Goal: Check status

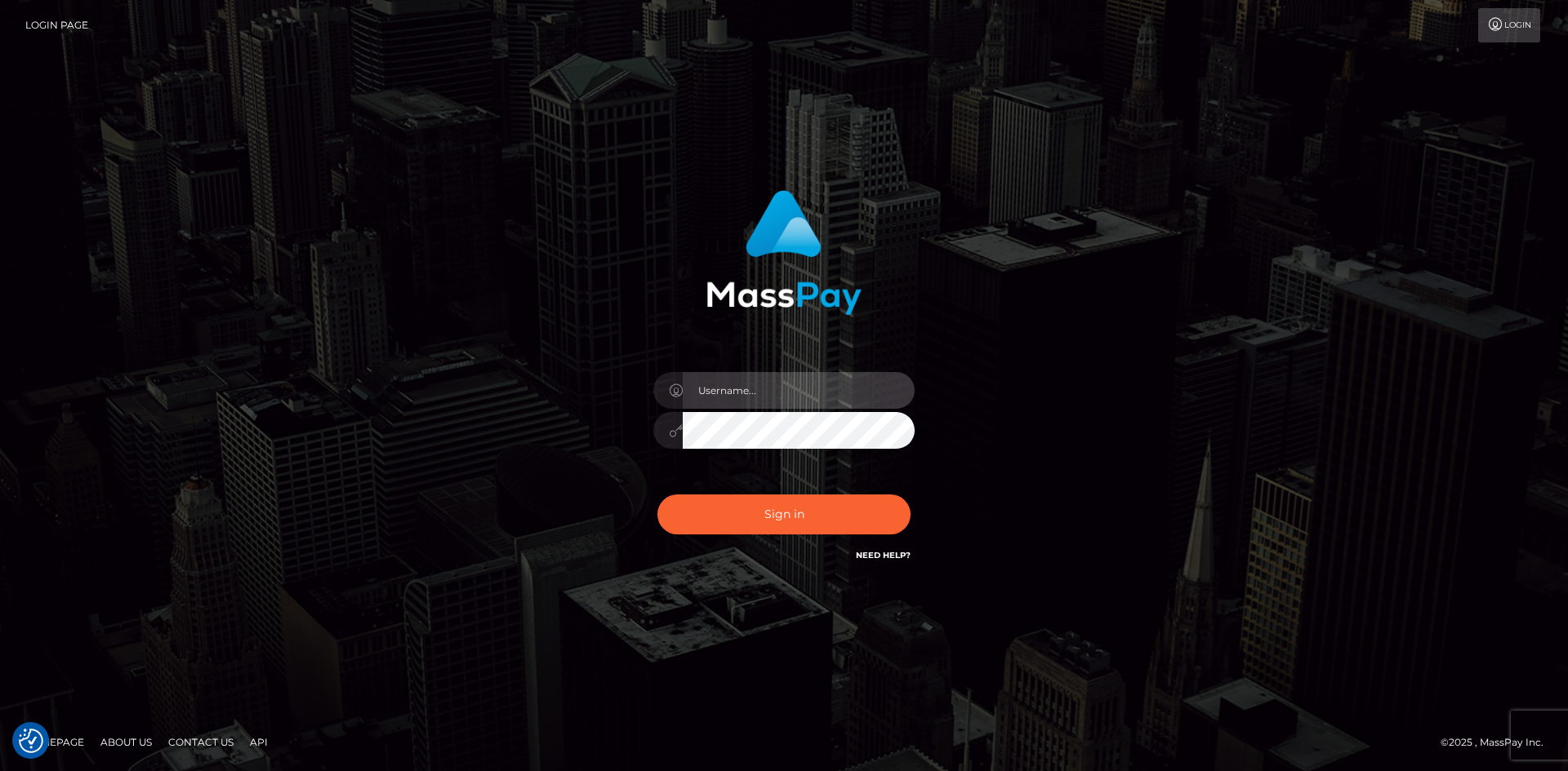
click at [817, 406] on input "text" at bounding box center [798, 390] width 232 height 36
click at [816, 403] on input "text" at bounding box center [798, 390] width 232 height 36
type input "faisal_uplift"
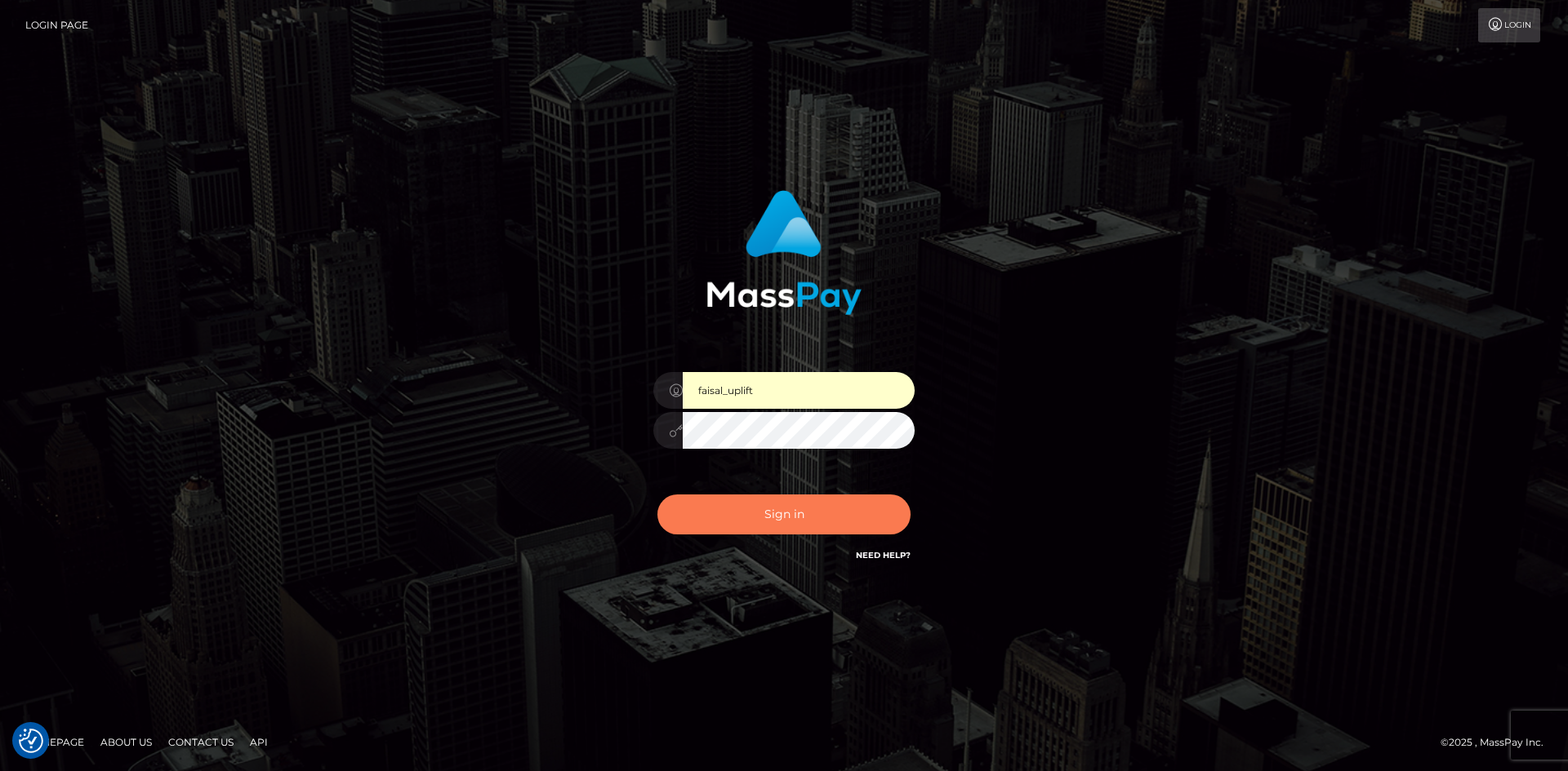
click at [789, 511] on button "Sign in" at bounding box center [784, 514] width 253 height 40
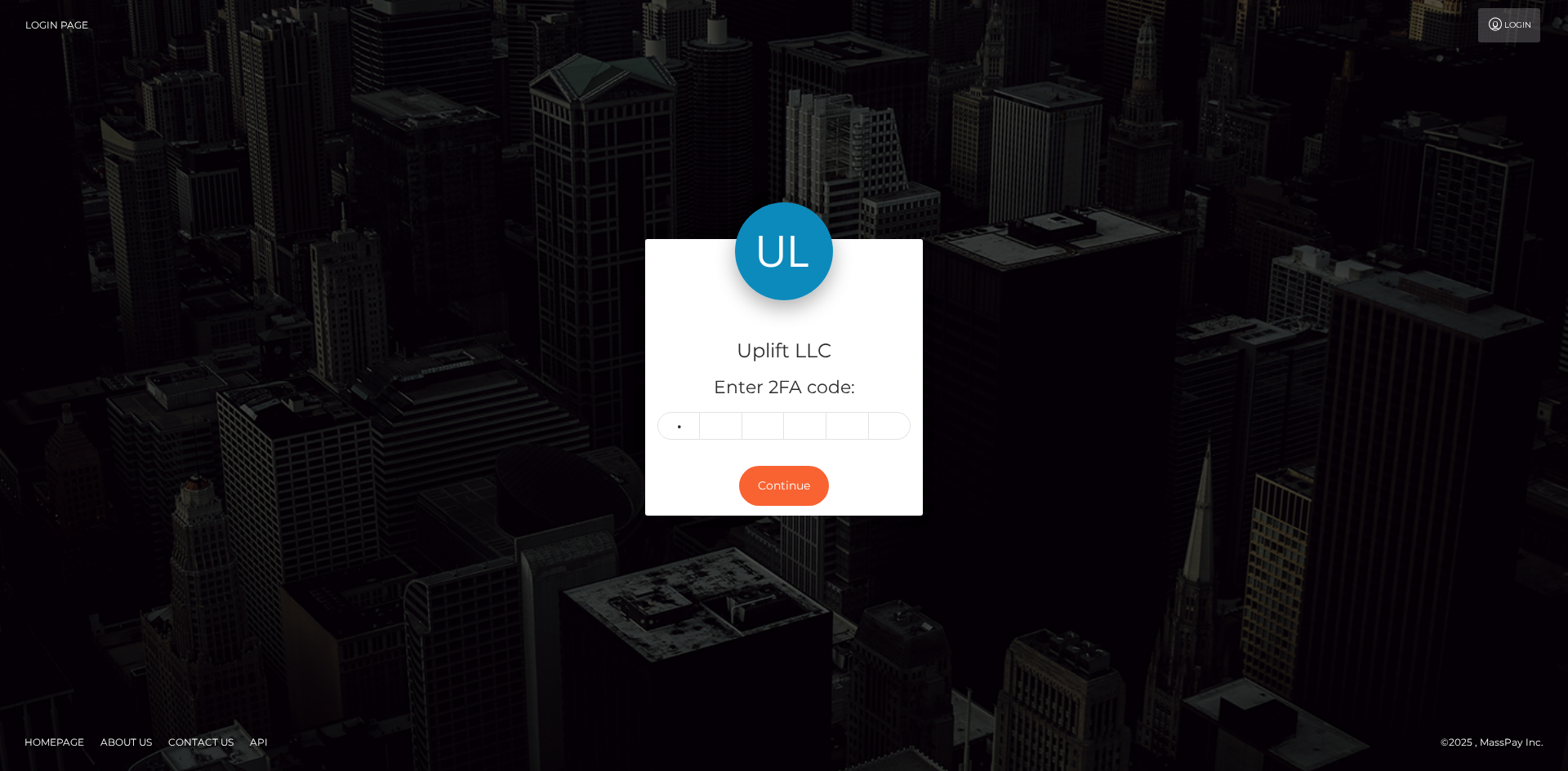
type input "9"
type input "6"
type input "0"
type input "1"
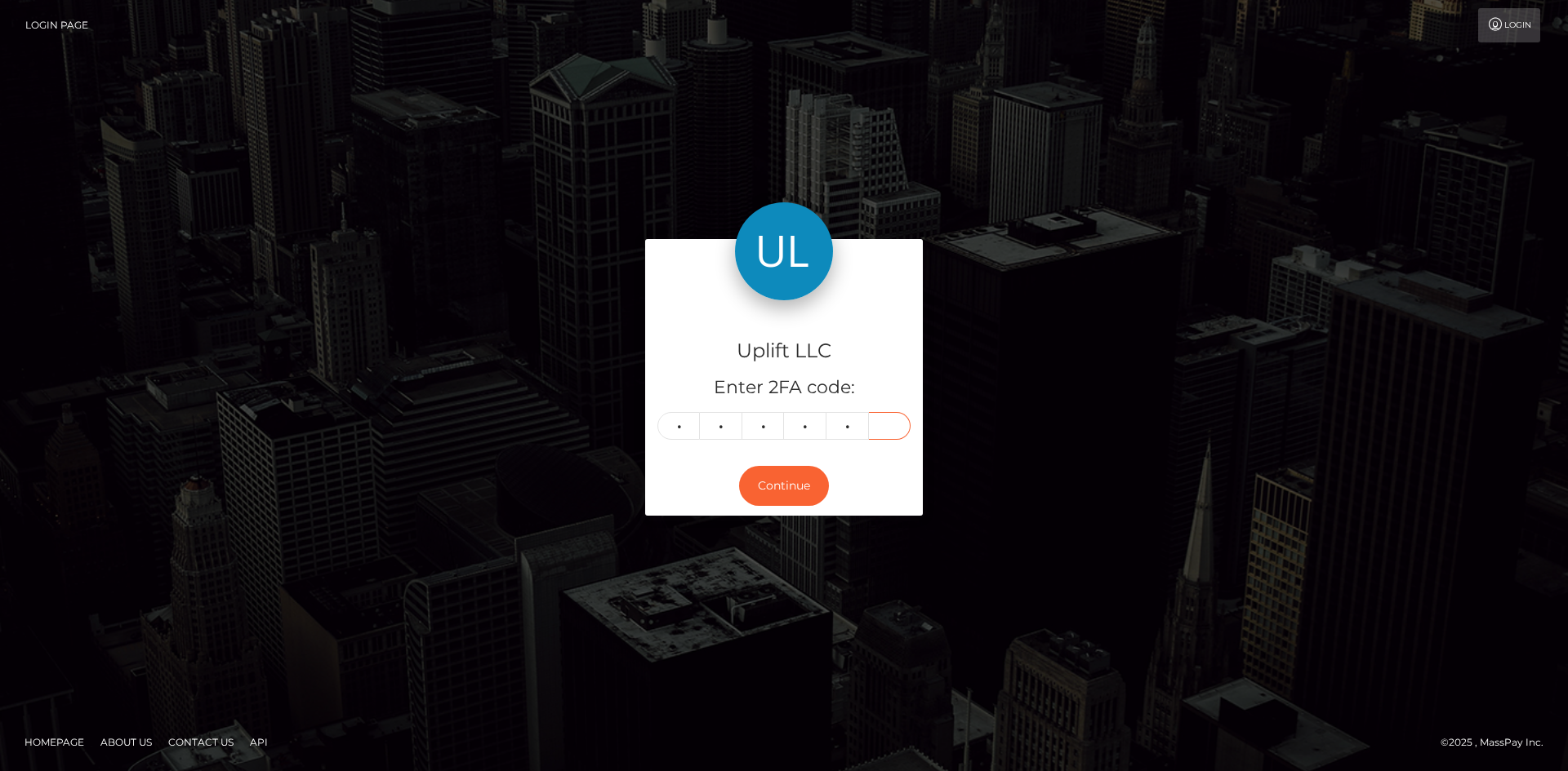
type input "8"
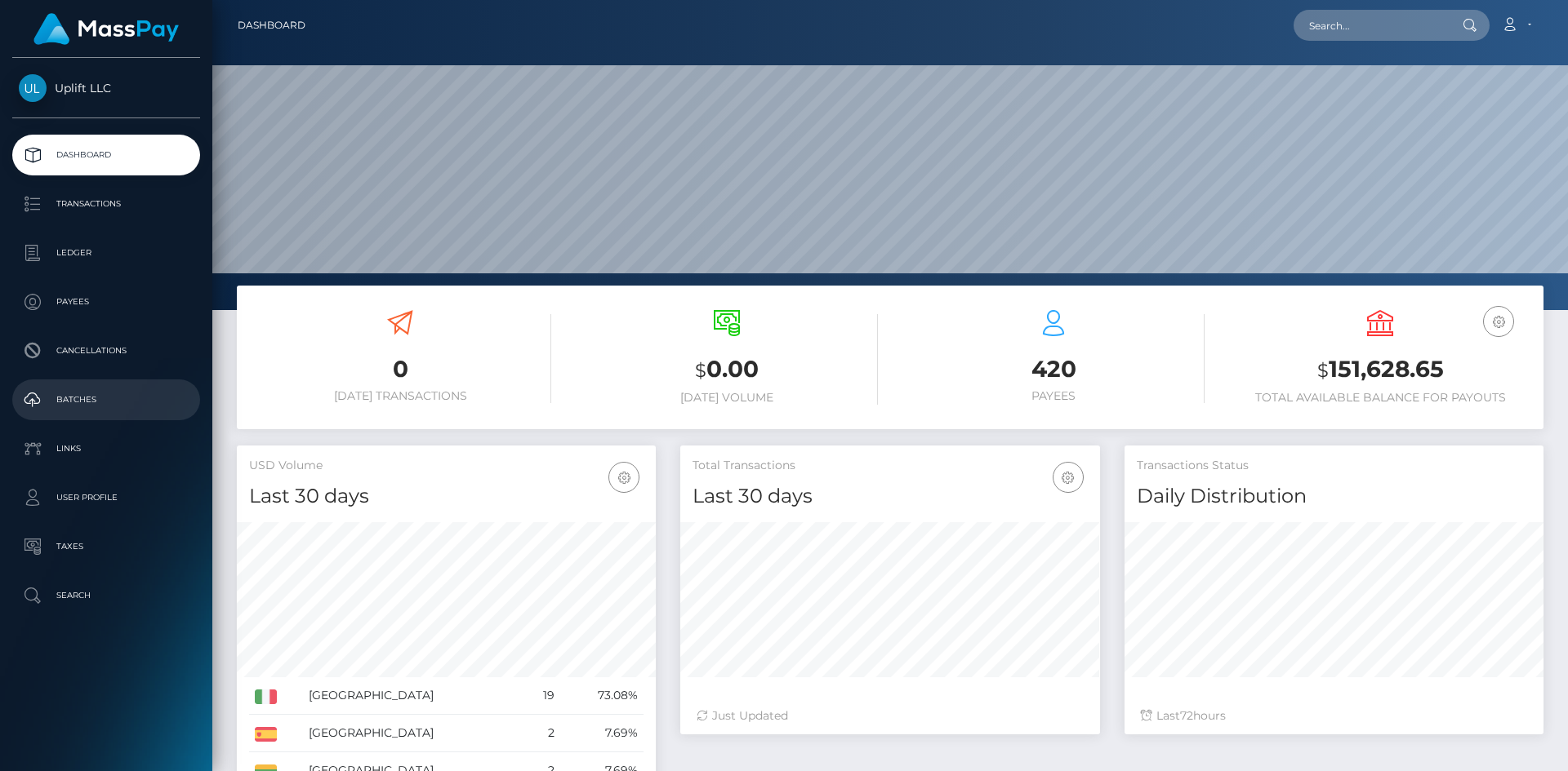
click at [90, 410] on p "Batches" at bounding box center [106, 400] width 175 height 24
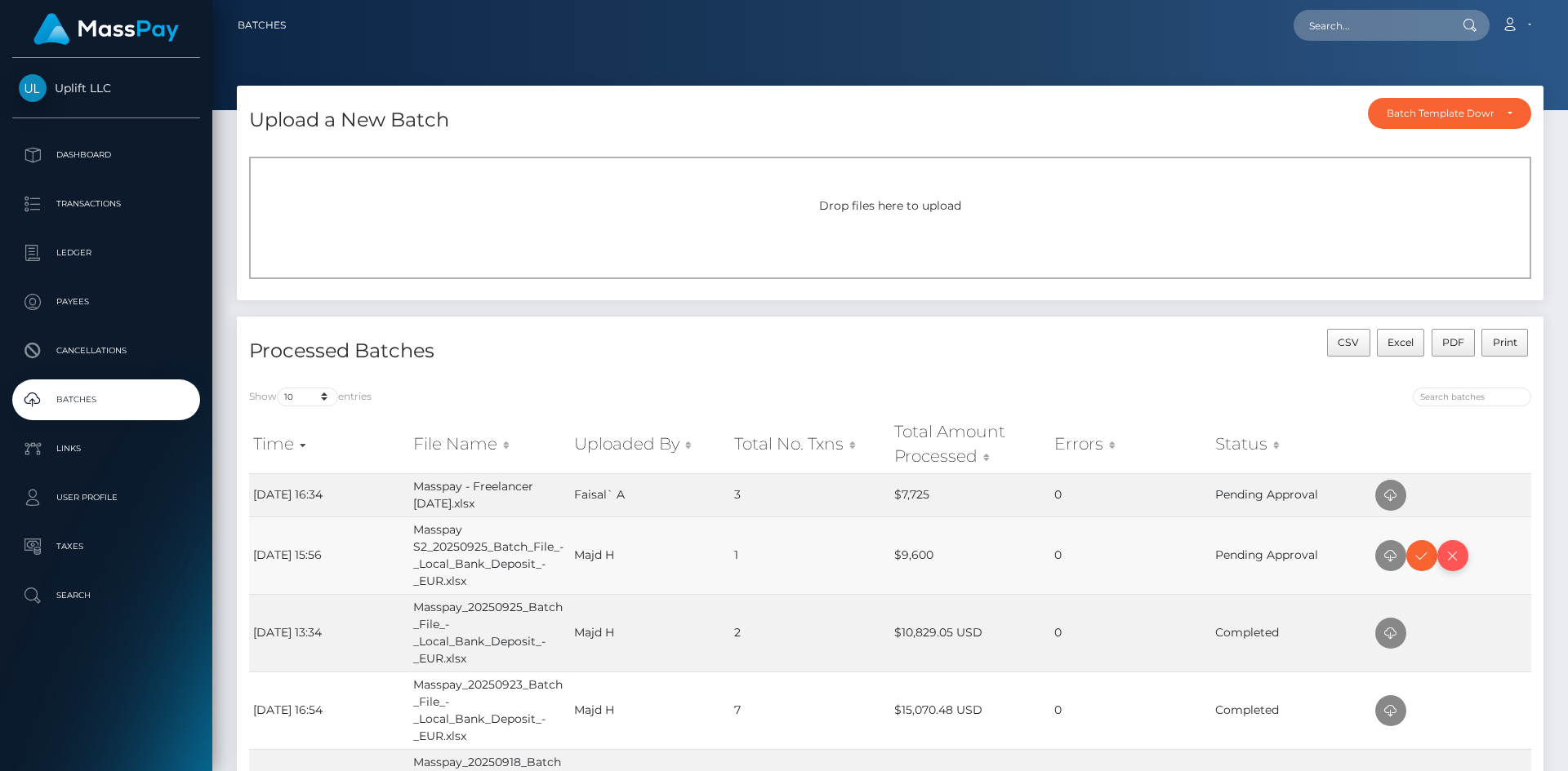
click at [1459, 555] on icon at bounding box center [1452, 556] width 20 height 21
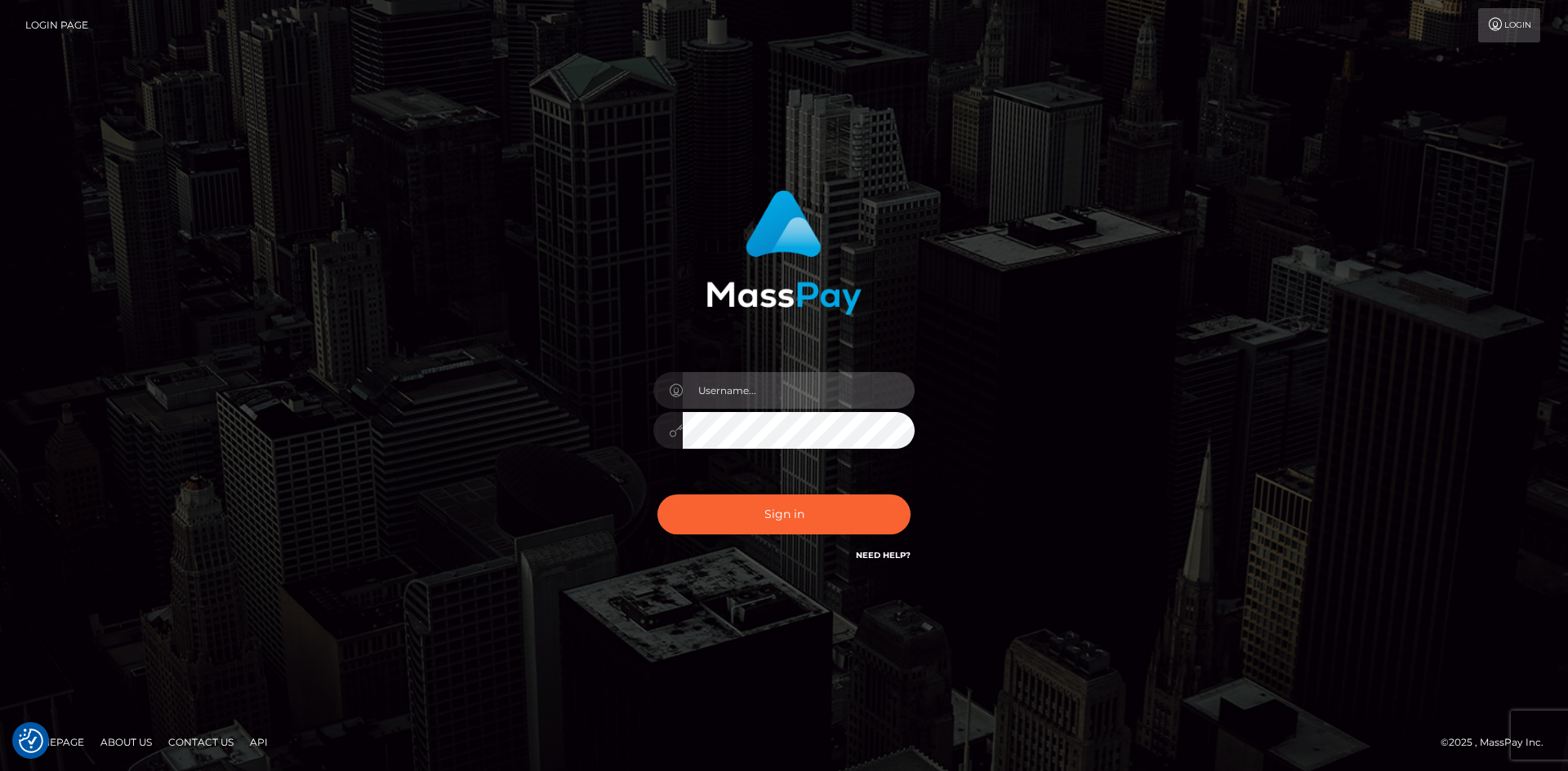
click at [802, 400] on input "text" at bounding box center [798, 390] width 232 height 36
type input "faisal_uplift"
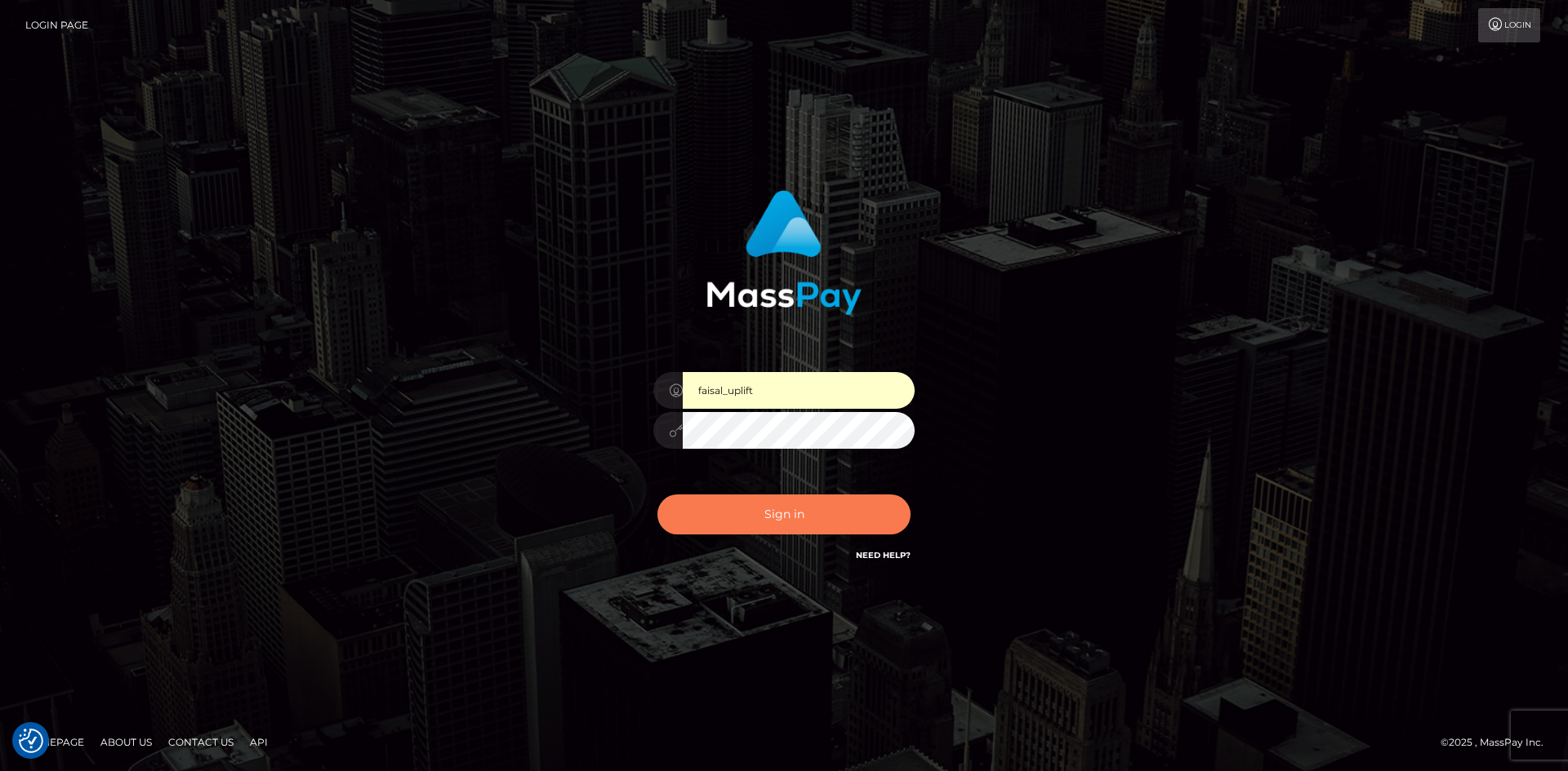
click at [788, 516] on button "Sign in" at bounding box center [784, 514] width 253 height 40
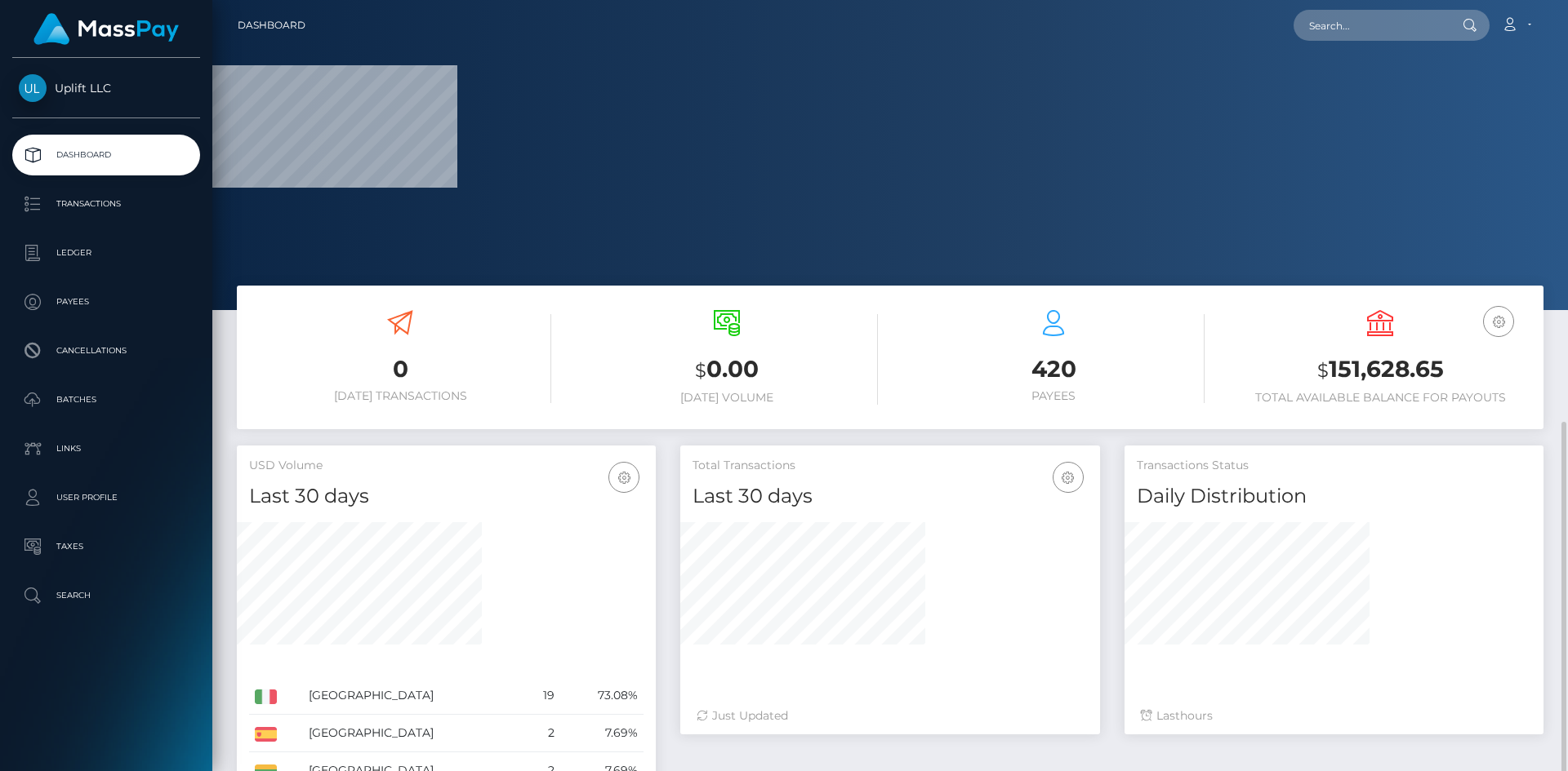
scroll to position [245, 0]
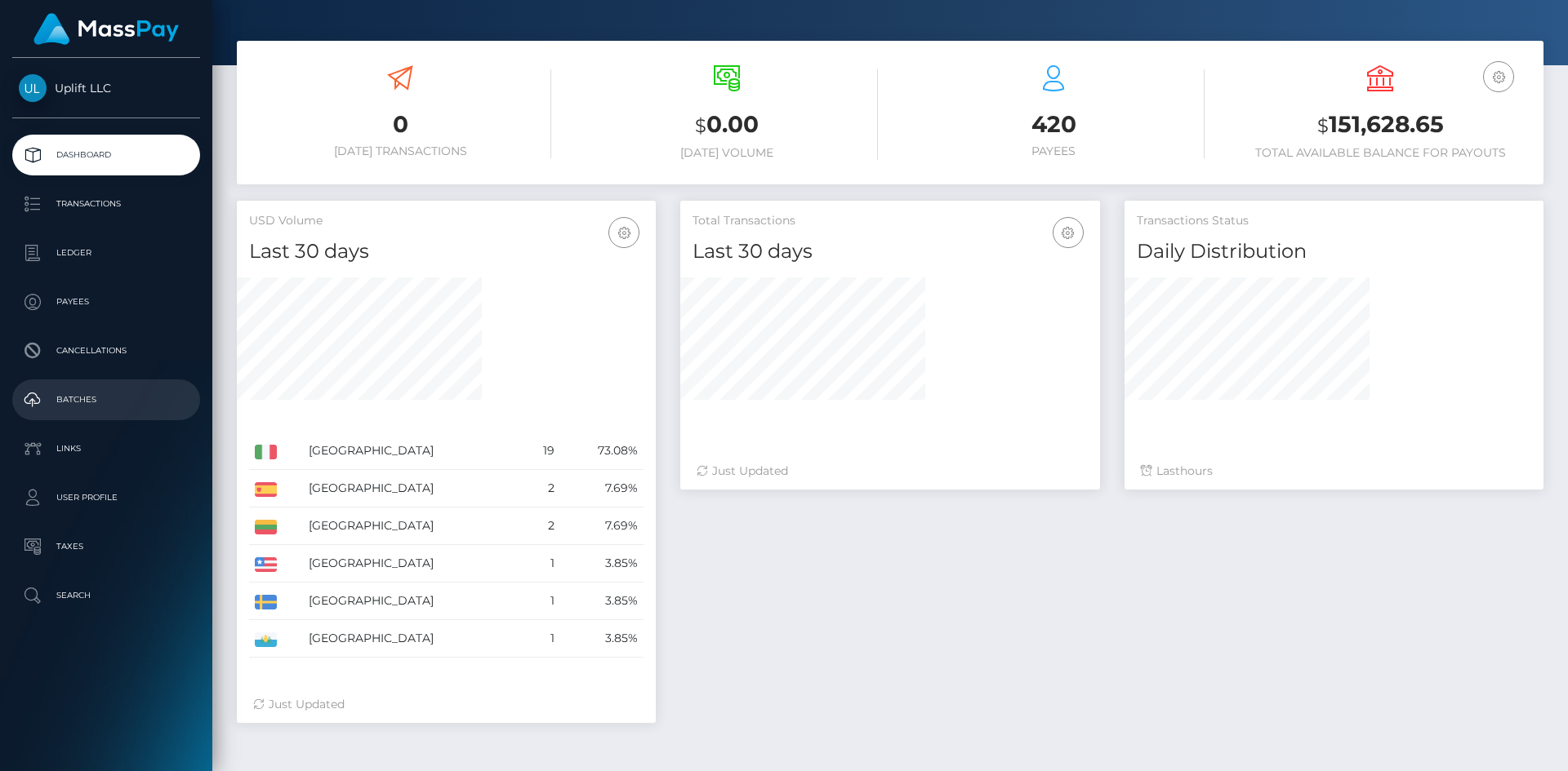
click at [74, 400] on p "Batches" at bounding box center [106, 400] width 175 height 24
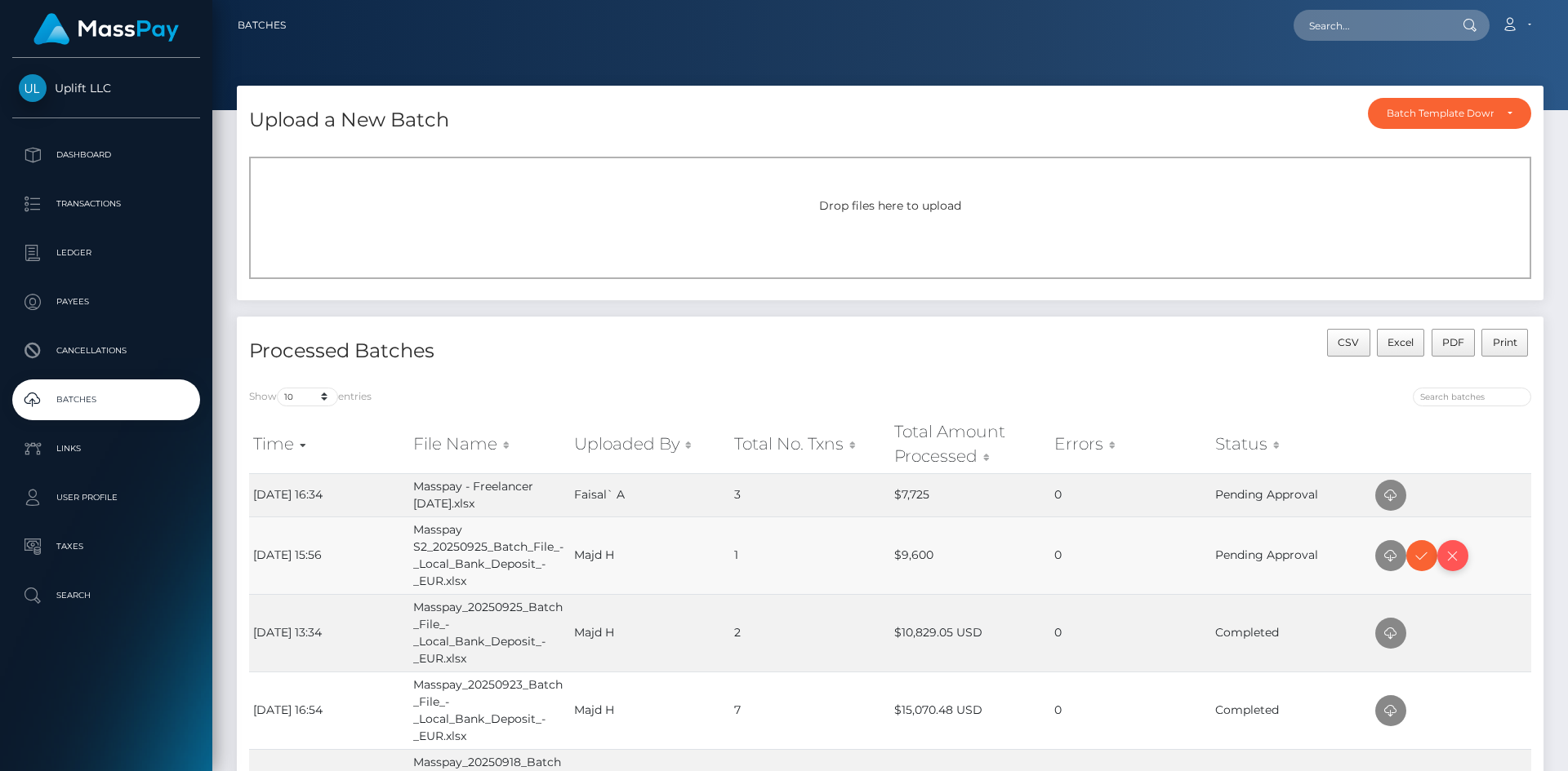
click at [1453, 554] on icon at bounding box center [1452, 556] width 20 height 21
